Goal: Information Seeking & Learning: Find specific fact

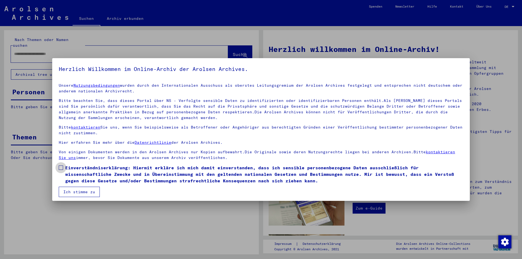
click at [63, 165] on label "Einverständniserklärung: Hiermit erkläre ich mich damit einverstanden, dass ich…" at bounding box center [261, 175] width 405 height 20
click at [72, 192] on button "Ich stimme zu" at bounding box center [79, 192] width 41 height 10
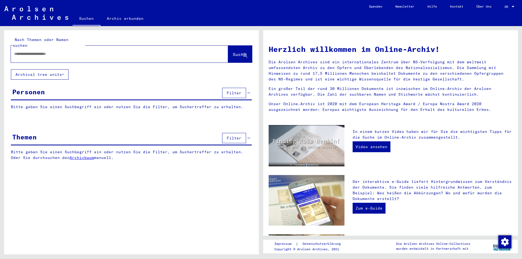
click at [29, 51] on input "text" at bounding box center [113, 54] width 198 height 6
type input "**********"
click at [233, 52] on span "Suche" at bounding box center [240, 54] width 14 height 5
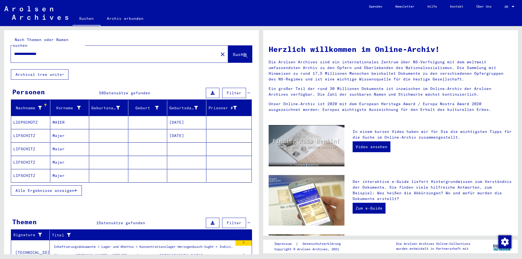
click at [51, 188] on span "Alle Ergebnisse anzeigen" at bounding box center [45, 190] width 59 height 5
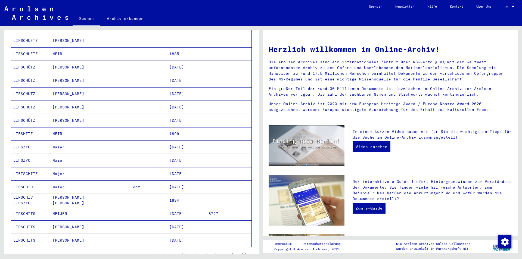
scroll to position [218, 0]
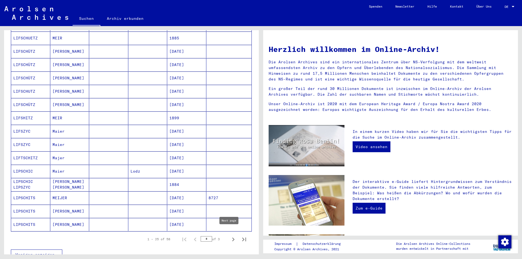
click at [230, 236] on icon "Next page" at bounding box center [234, 240] width 8 height 8
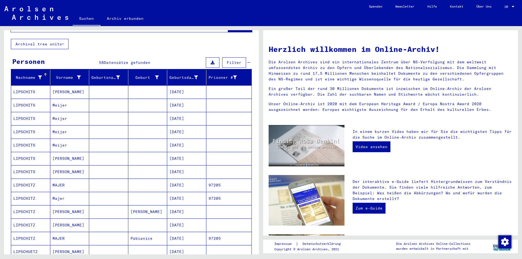
scroll to position [0, 0]
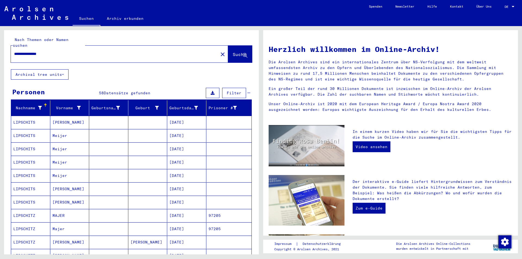
click at [29, 143] on mat-cell "LIPSCHITS" at bounding box center [30, 149] width 39 height 13
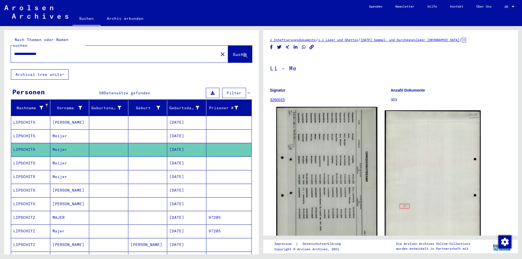
click at [313, 202] on img at bounding box center [326, 177] width 101 height 141
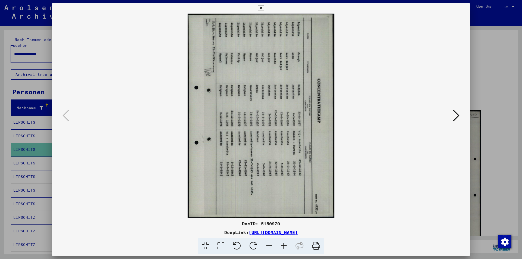
click at [283, 244] on icon at bounding box center [284, 246] width 15 height 17
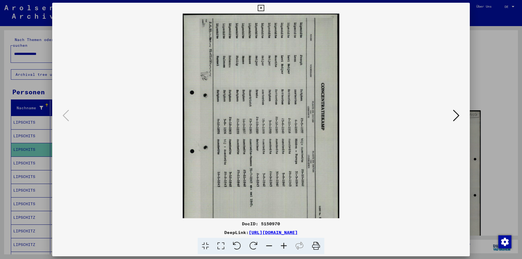
click at [283, 244] on icon at bounding box center [284, 246] width 15 height 17
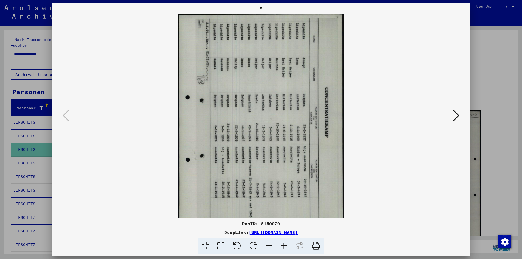
click at [252, 246] on icon at bounding box center [253, 246] width 17 height 17
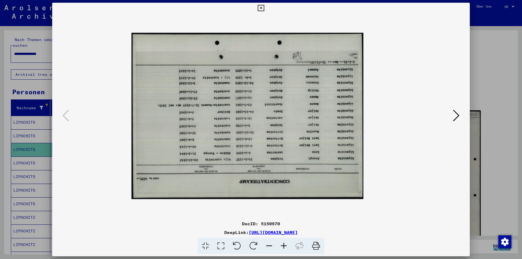
click at [252, 246] on icon at bounding box center [253, 246] width 17 height 17
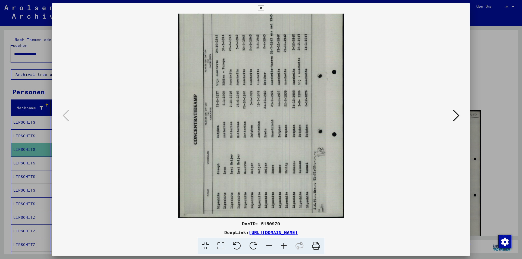
click at [252, 246] on icon at bounding box center [253, 246] width 17 height 17
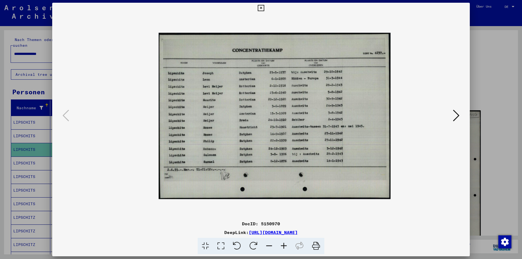
click at [285, 245] on icon at bounding box center [284, 246] width 15 height 17
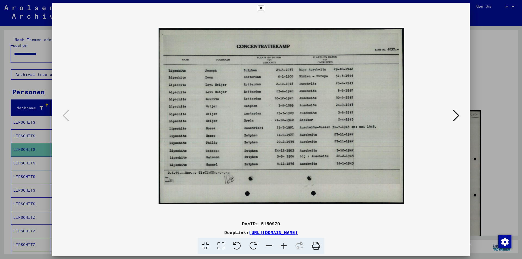
click at [285, 241] on icon at bounding box center [284, 246] width 15 height 17
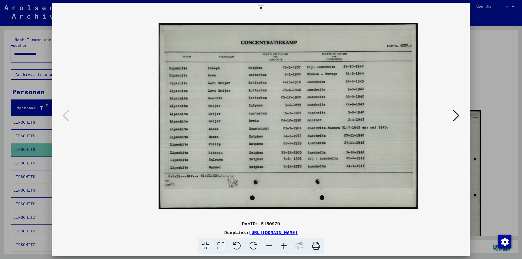
click at [285, 241] on icon at bounding box center [284, 246] width 15 height 17
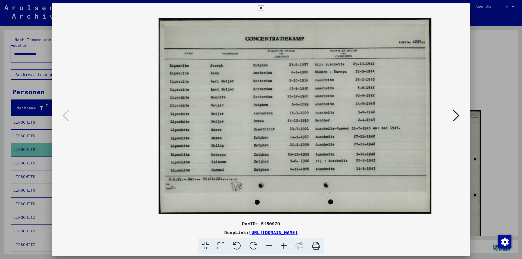
click at [263, 7] on icon at bounding box center [261, 8] width 6 height 7
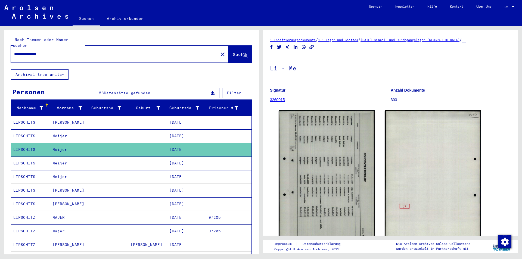
click at [25, 157] on mat-cell "LIPSCHITS" at bounding box center [30, 163] width 39 height 13
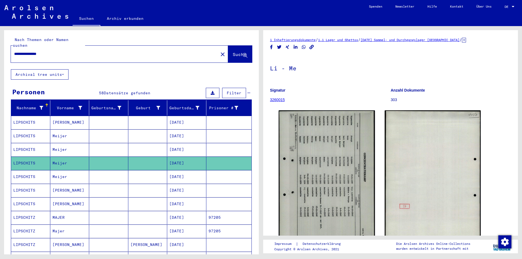
click at [26, 171] on mat-cell "LIPSCHITS" at bounding box center [30, 176] width 39 height 13
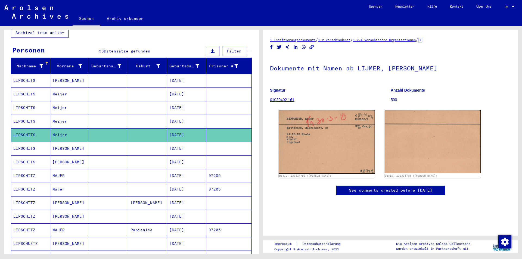
scroll to position [54, 0]
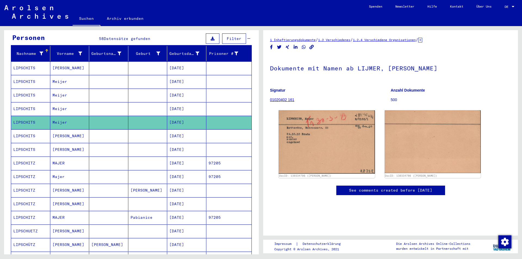
click at [23, 198] on mat-cell "LIPSCHITZ" at bounding box center [30, 204] width 39 height 13
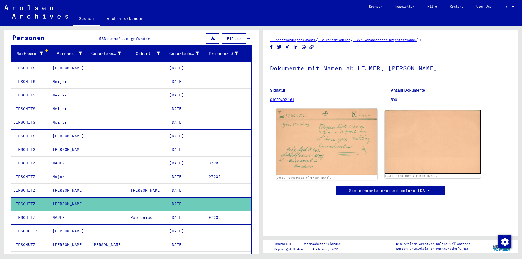
click at [307, 148] on img at bounding box center [326, 142] width 101 height 67
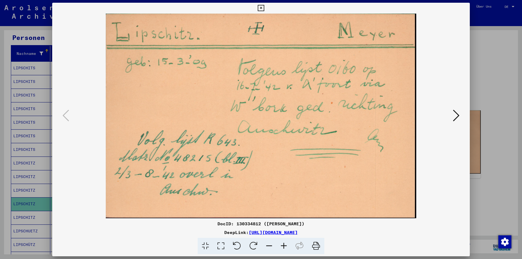
click at [456, 114] on icon at bounding box center [456, 115] width 7 height 13
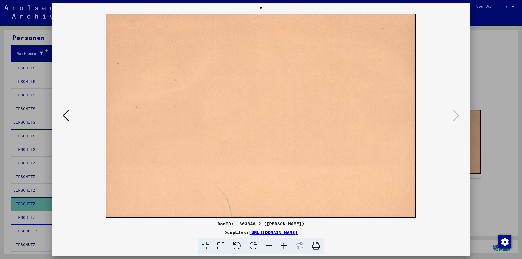
click at [67, 114] on icon at bounding box center [66, 115] width 7 height 13
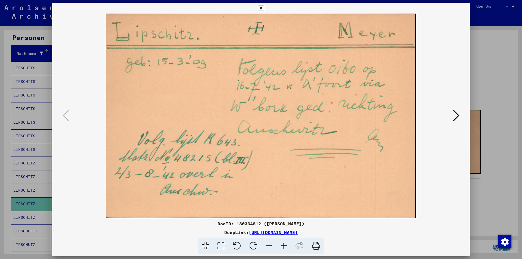
click at [262, 7] on icon at bounding box center [261, 8] width 6 height 7
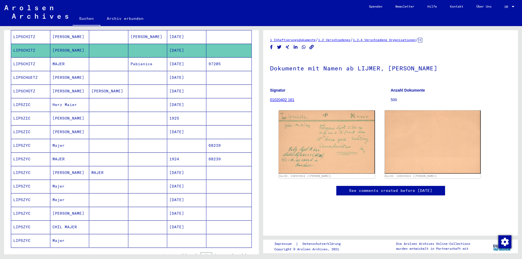
scroll to position [218, 0]
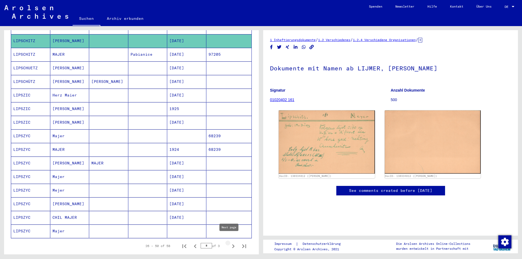
click at [230, 243] on icon "Next page" at bounding box center [234, 247] width 8 height 8
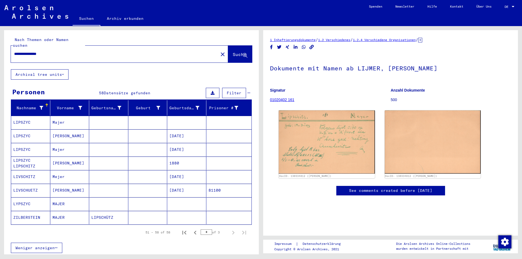
scroll to position [27, 0]
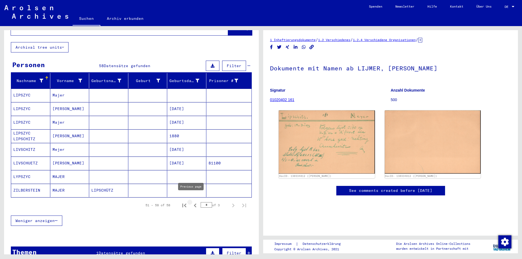
click at [192, 202] on icon "Previous page" at bounding box center [196, 206] width 8 height 8
type input "*"
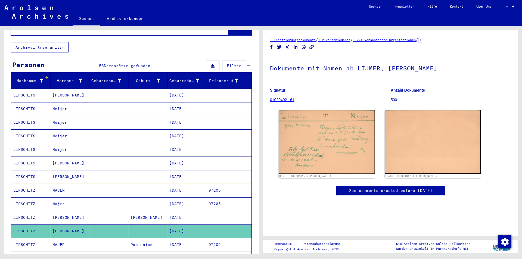
click at [27, 117] on mat-cell "LIPSCHITS" at bounding box center [30, 122] width 39 height 13
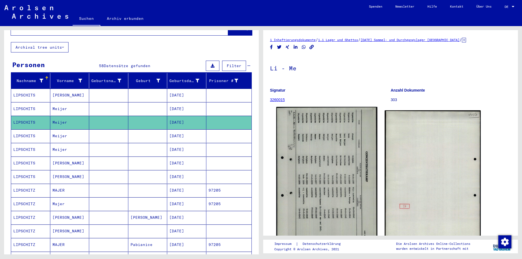
click at [331, 186] on img at bounding box center [326, 177] width 101 height 141
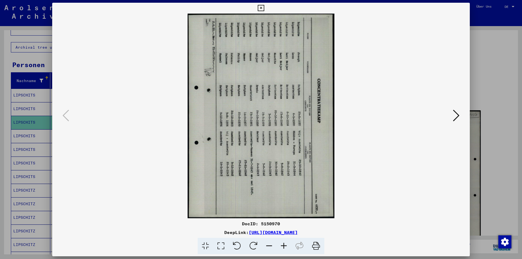
click at [253, 243] on icon at bounding box center [253, 246] width 17 height 17
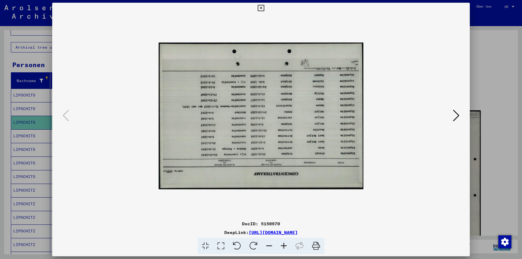
click at [253, 243] on icon at bounding box center [253, 246] width 17 height 17
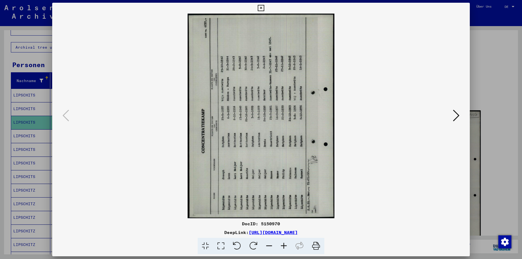
click at [253, 243] on icon at bounding box center [253, 246] width 17 height 17
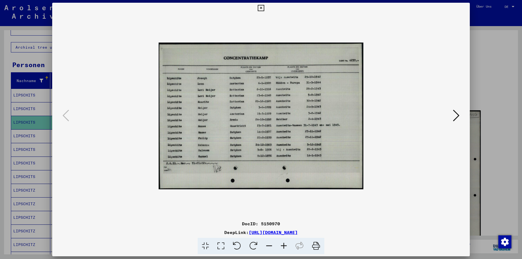
click at [283, 244] on icon at bounding box center [284, 246] width 15 height 17
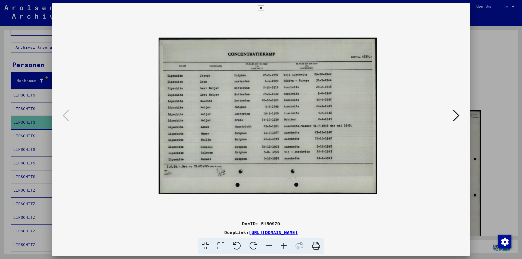
click at [283, 244] on icon at bounding box center [284, 246] width 15 height 17
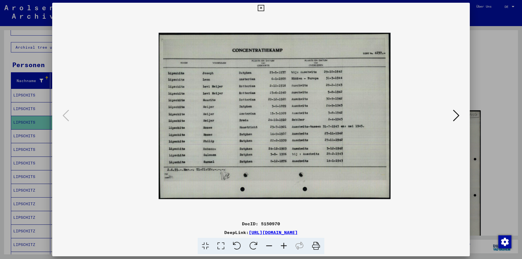
click at [283, 244] on icon at bounding box center [284, 246] width 15 height 17
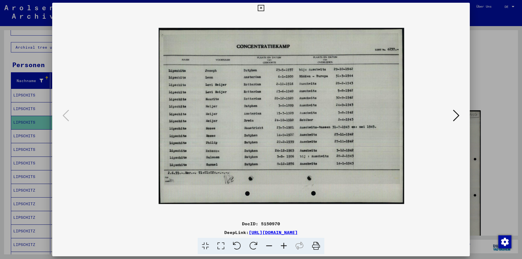
click at [283, 244] on icon at bounding box center [284, 246] width 15 height 17
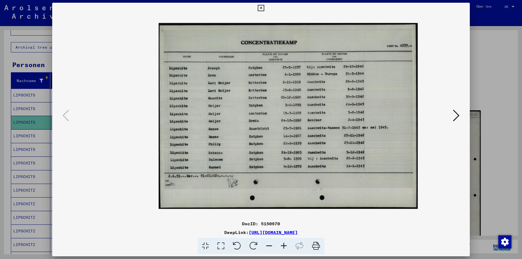
click at [283, 244] on icon at bounding box center [284, 246] width 15 height 17
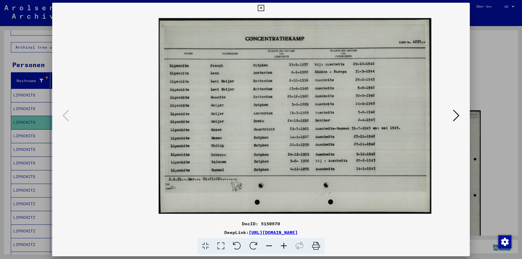
click at [283, 244] on icon at bounding box center [284, 246] width 15 height 17
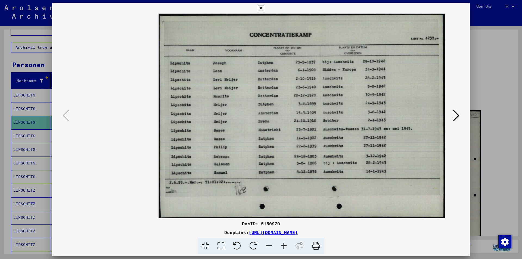
click at [283, 244] on icon at bounding box center [284, 246] width 15 height 17
